Goal: Task Accomplishment & Management: Complete application form

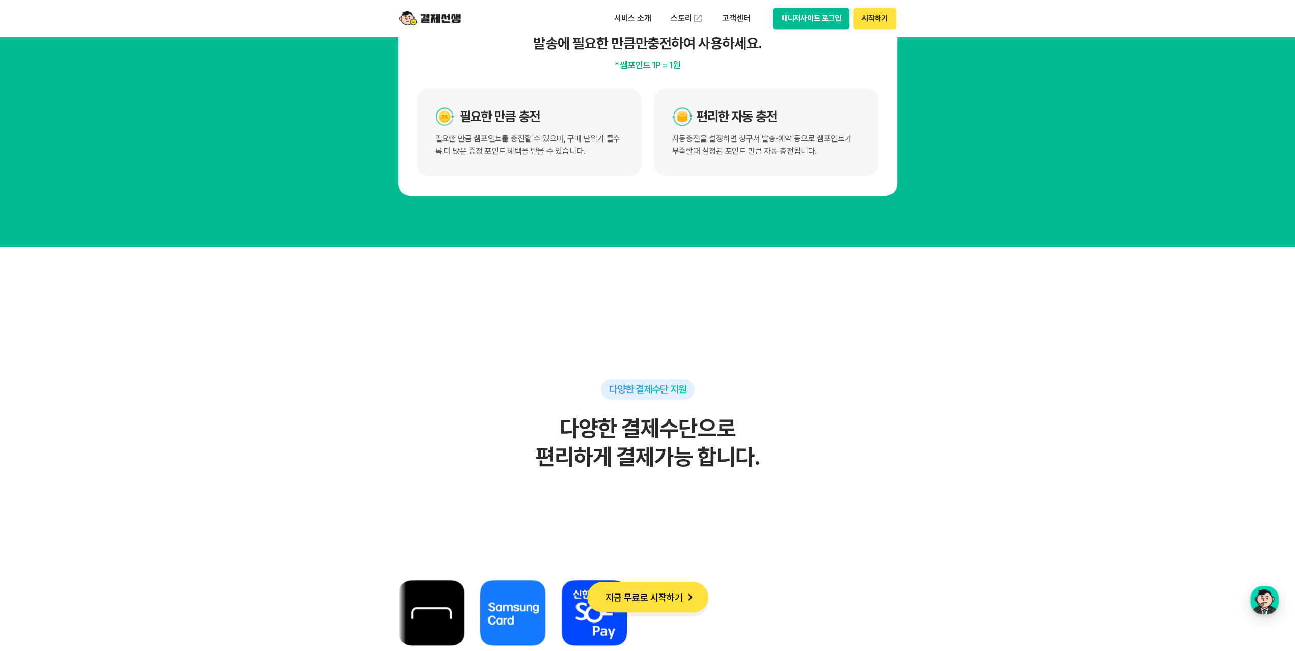
scroll to position [5649, 0]
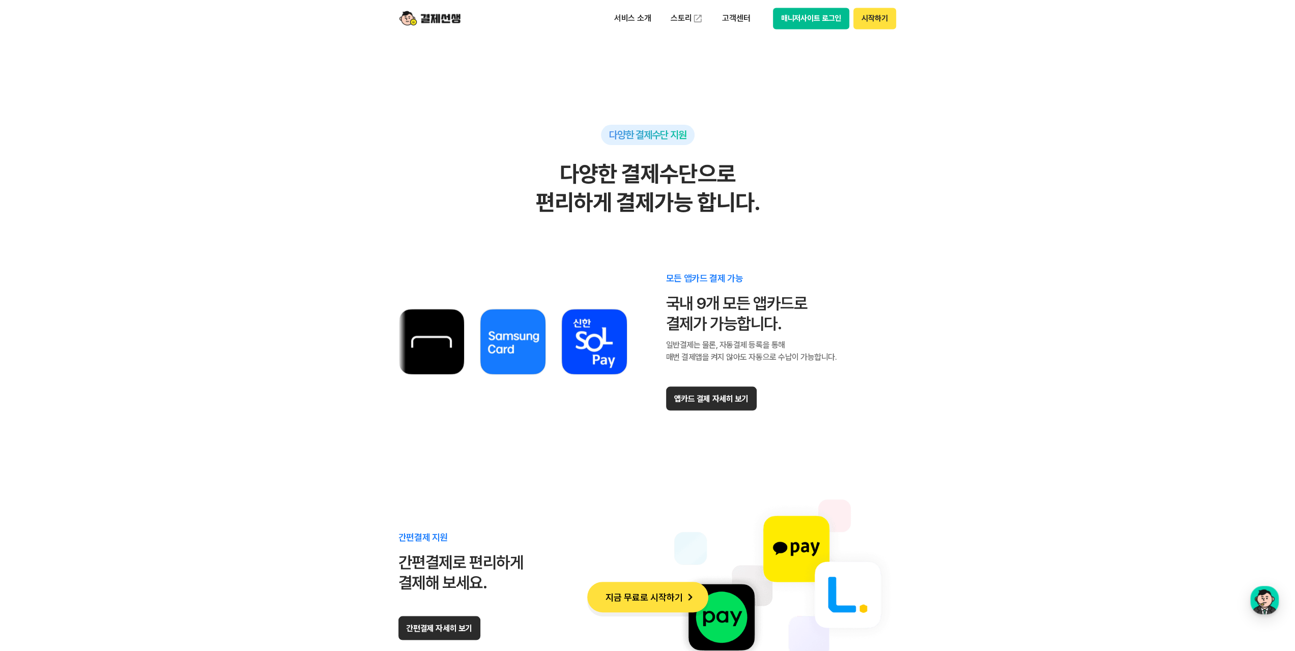
click at [637, 602] on button "지금 무료로 시작하기" at bounding box center [647, 597] width 121 height 31
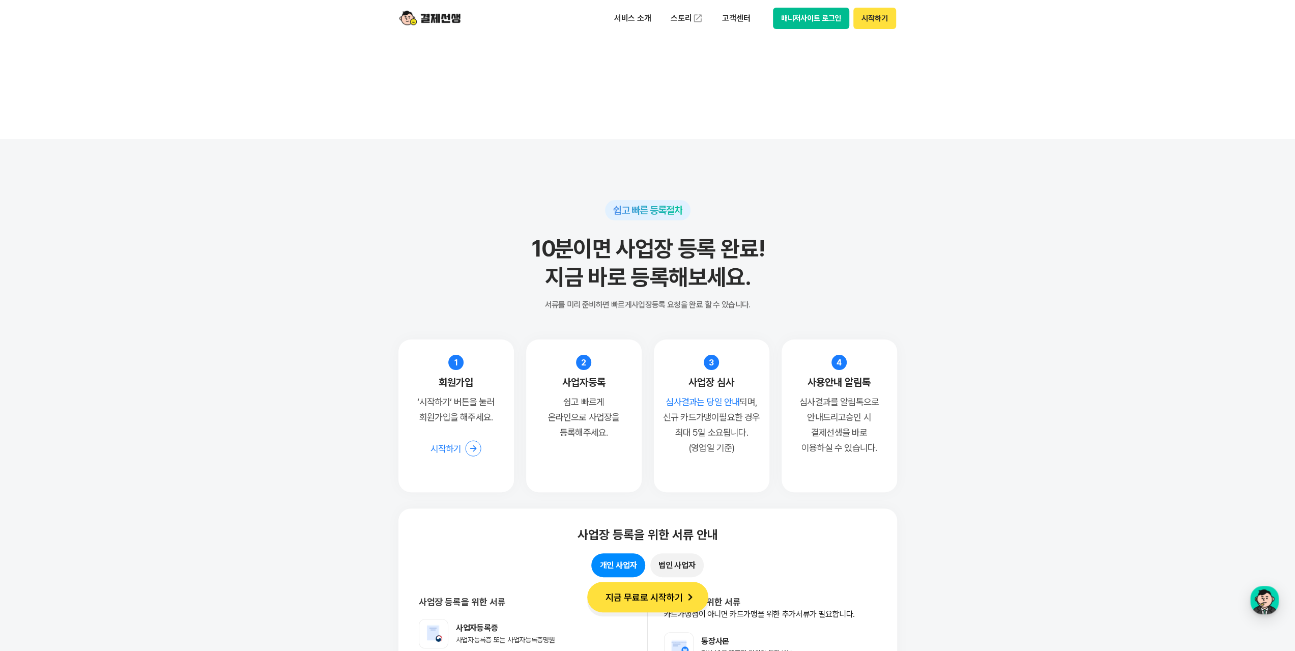
scroll to position [7685, 0]
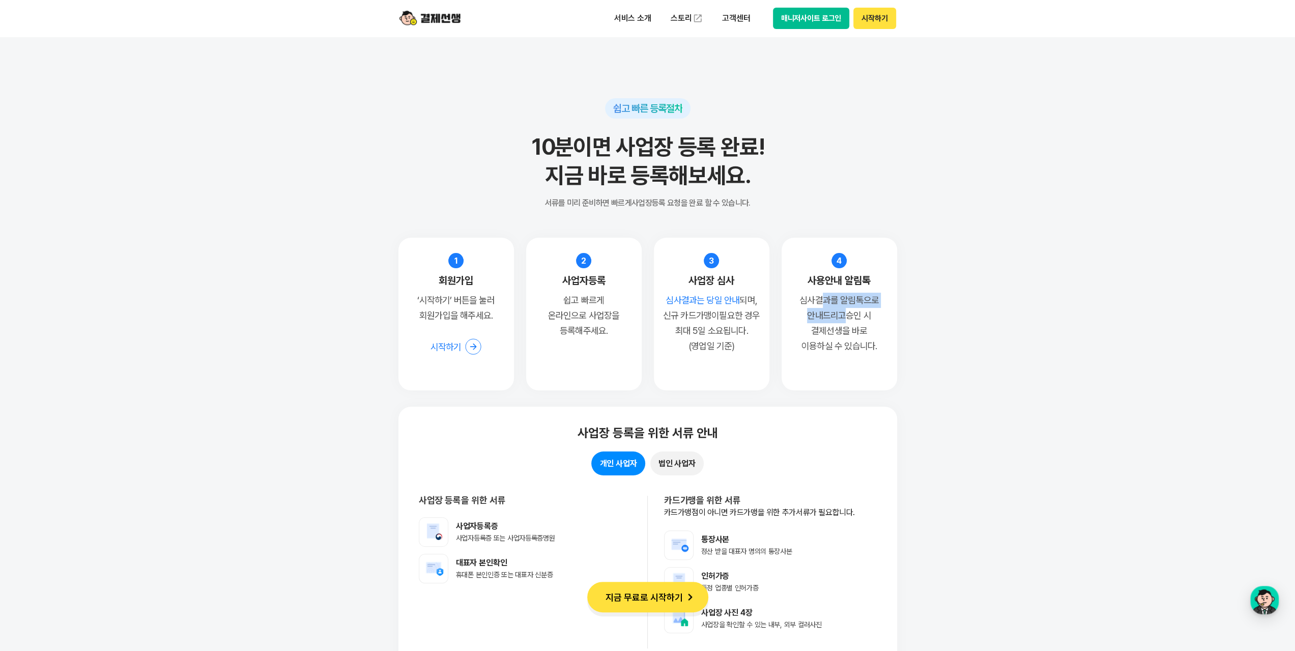
drag, startPoint x: 825, startPoint y: 300, endPoint x: 838, endPoint y: 313, distance: 18.0
click at [838, 313] on p "심사결과를 알림톡으로 안내드리고 승인 시 결제선생을 바로 이용하실 수 있습니다." at bounding box center [839, 323] width 97 height 61
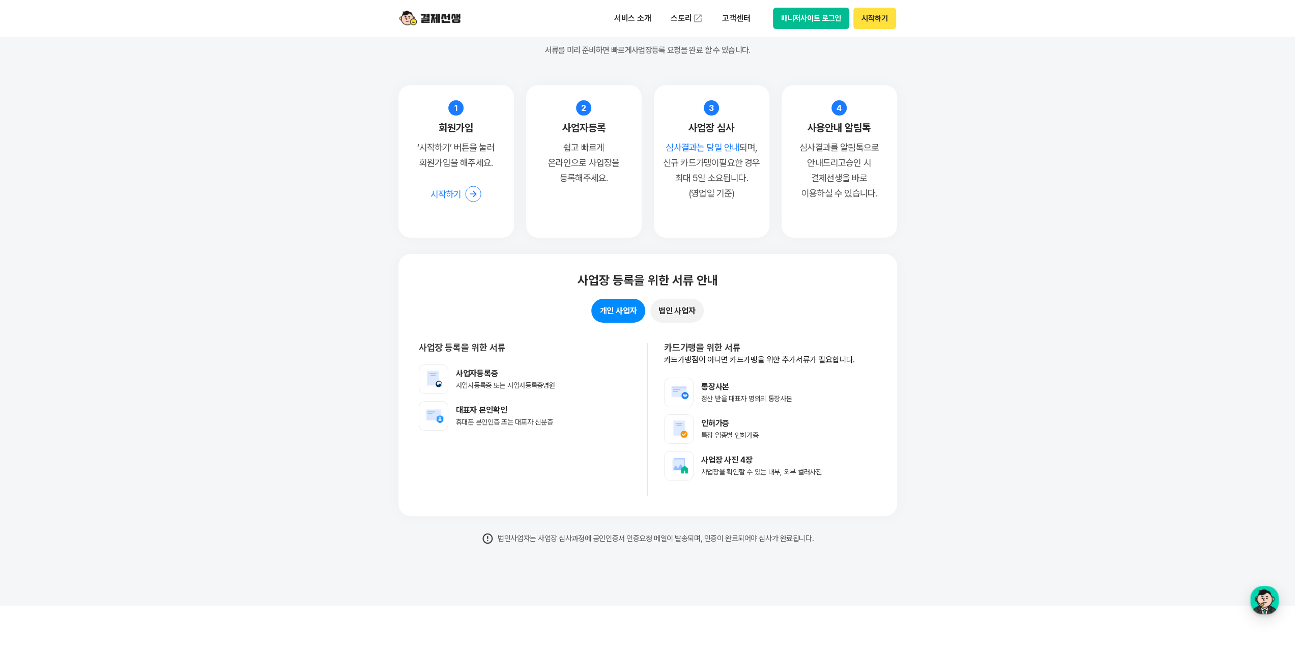
scroll to position [7939, 0]
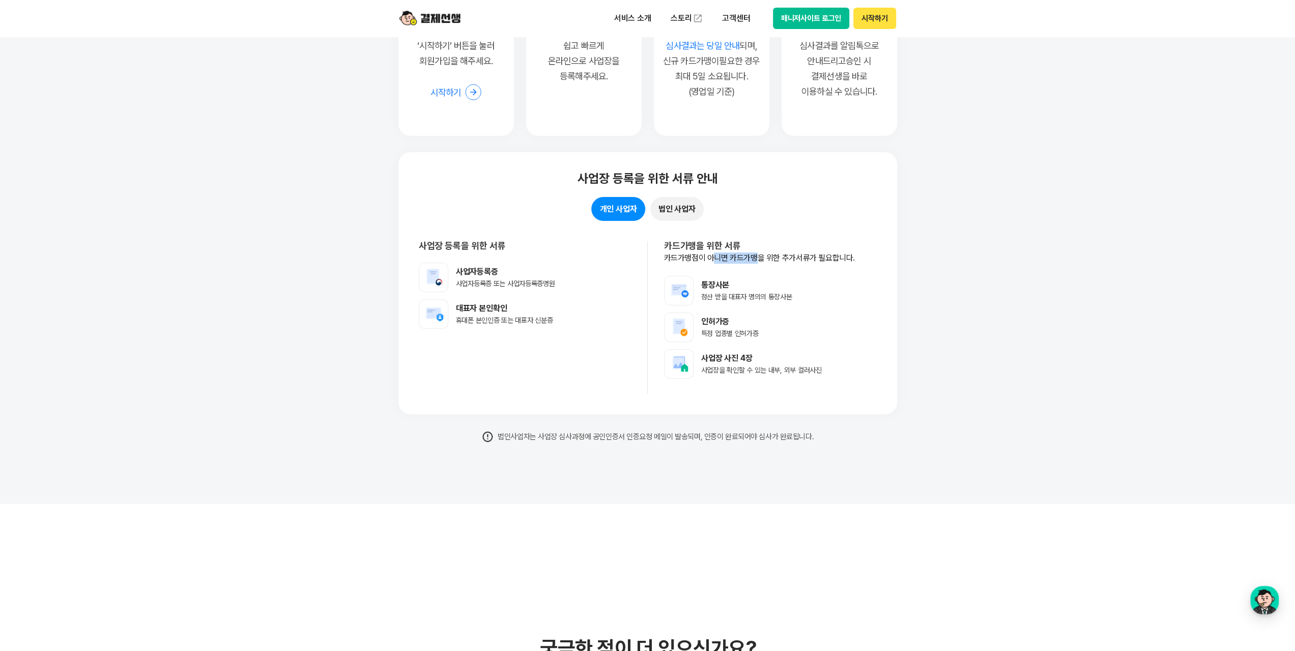
drag, startPoint x: 710, startPoint y: 254, endPoint x: 755, endPoint y: 253, distance: 45.3
click at [755, 253] on p "카드가맹점이 아니면 카드가맹을 위한 추가서류가 필요합니다." at bounding box center [770, 257] width 213 height 11
drag, startPoint x: 714, startPoint y: 333, endPoint x: 729, endPoint y: 332, distance: 15.3
click at [729, 332] on span "특정 업종별 인허가증" at bounding box center [730, 333] width 58 height 8
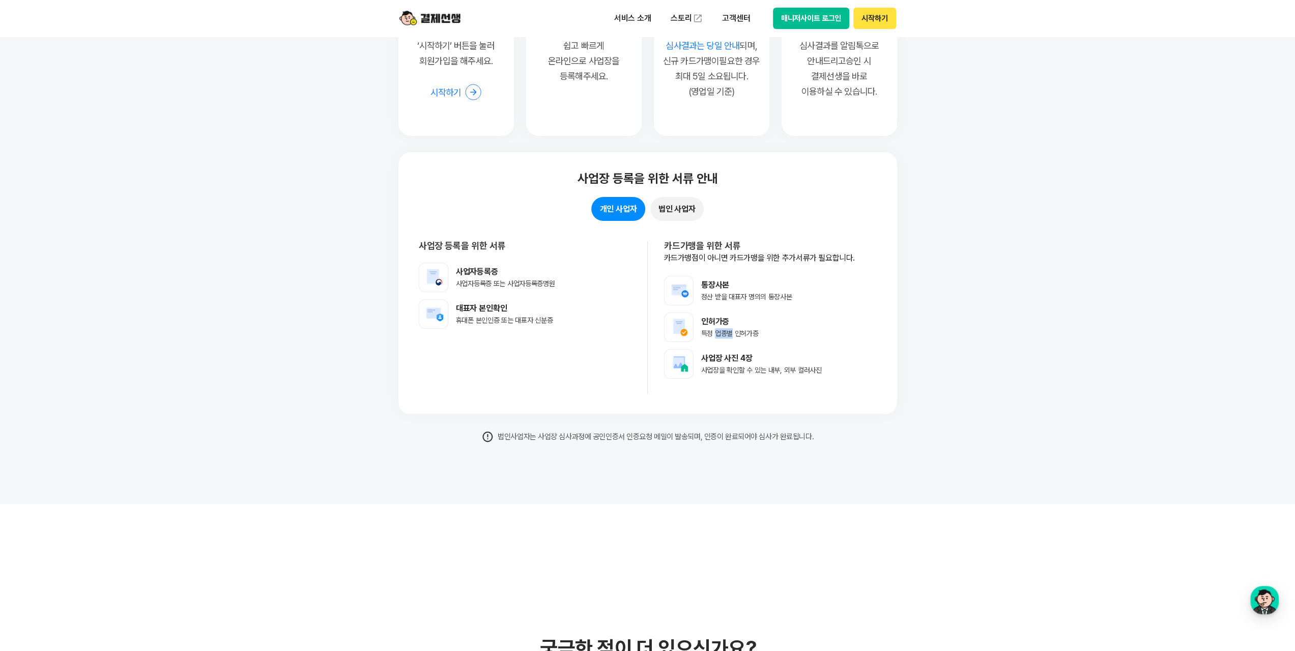
click at [729, 332] on span "특정 업종별 인허가증" at bounding box center [730, 333] width 58 height 8
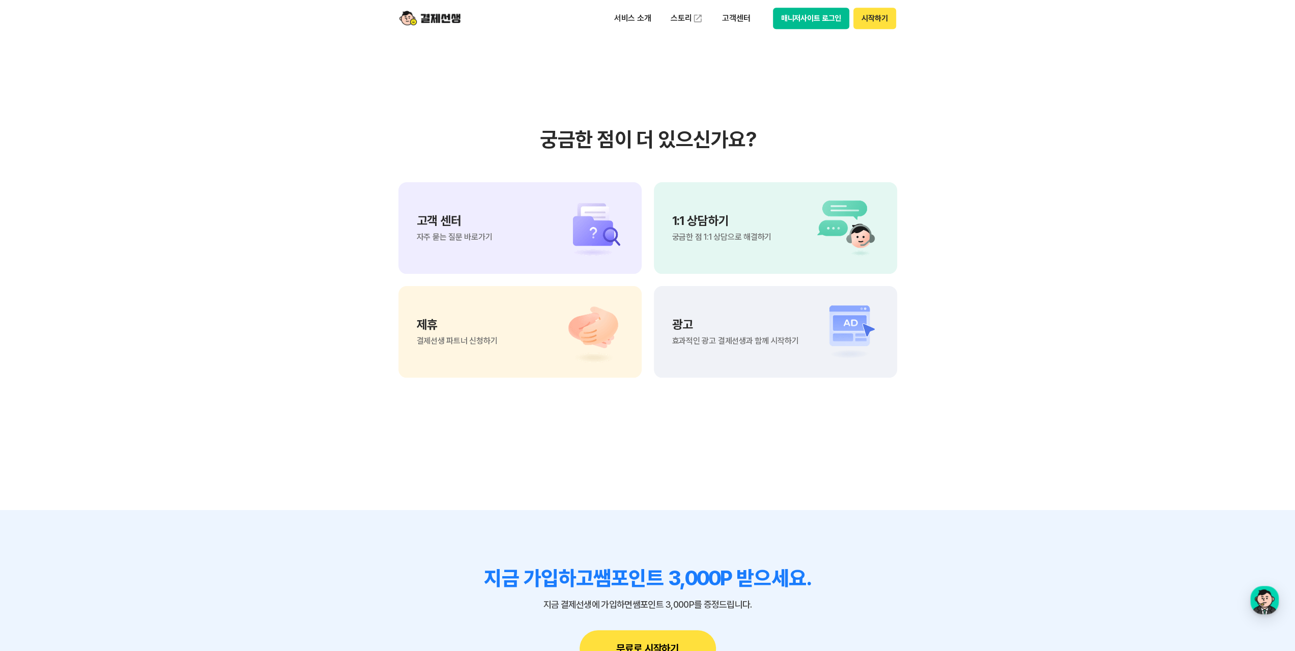
scroll to position [8499, 0]
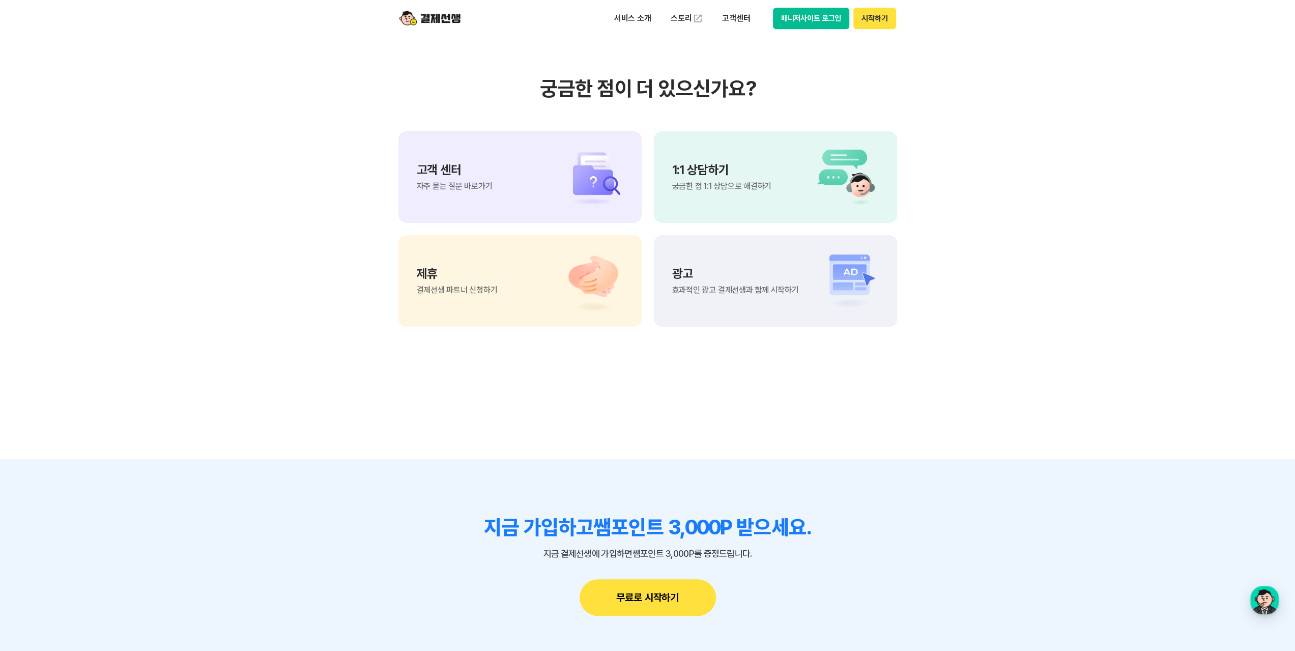
click at [460, 298] on div "제휴 결제선생 파트너 신청하기" at bounding box center [519, 281] width 243 height 92
